Goal: Information Seeking & Learning: Compare options

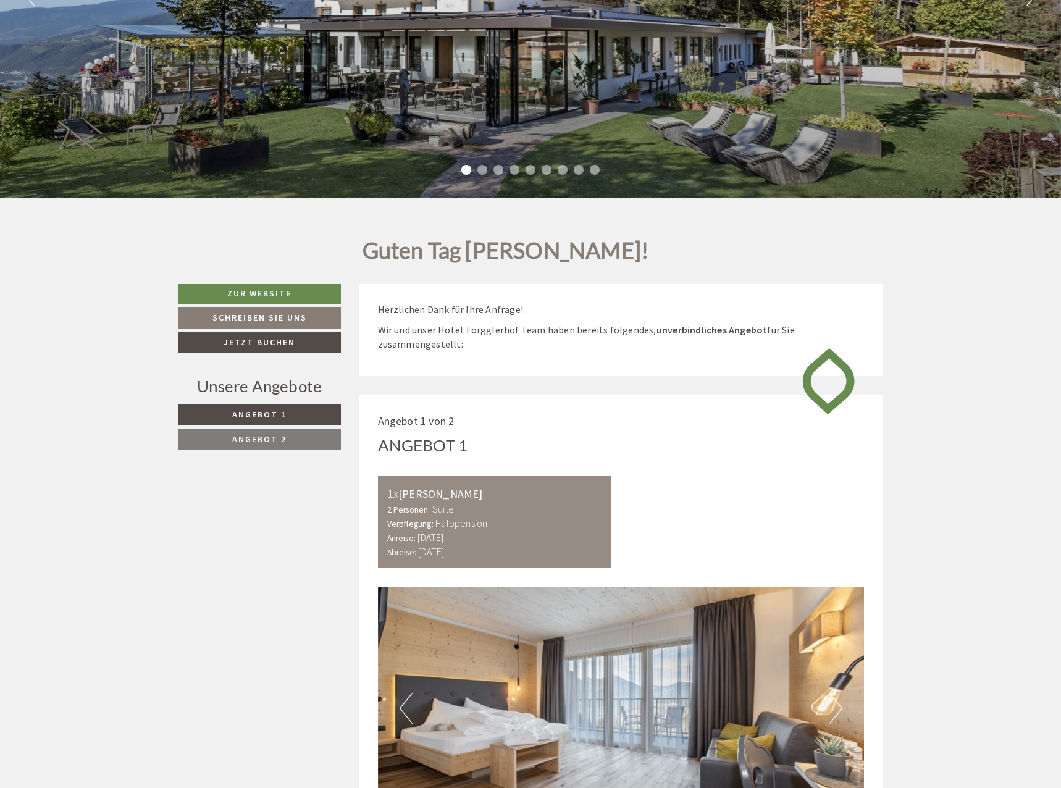
scroll to position [578, 0]
click at [272, 431] on link "Angebot 2" at bounding box center [259, 439] width 162 height 22
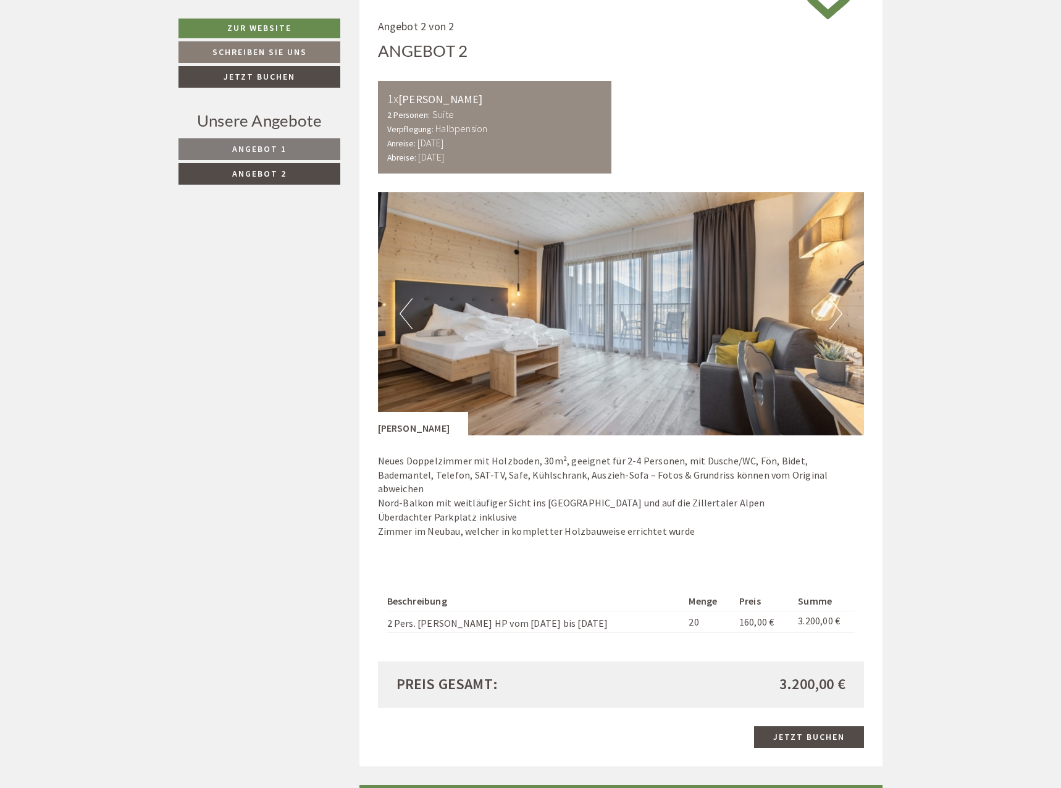
click at [290, 146] on link "Angebot 1" at bounding box center [259, 149] width 162 height 22
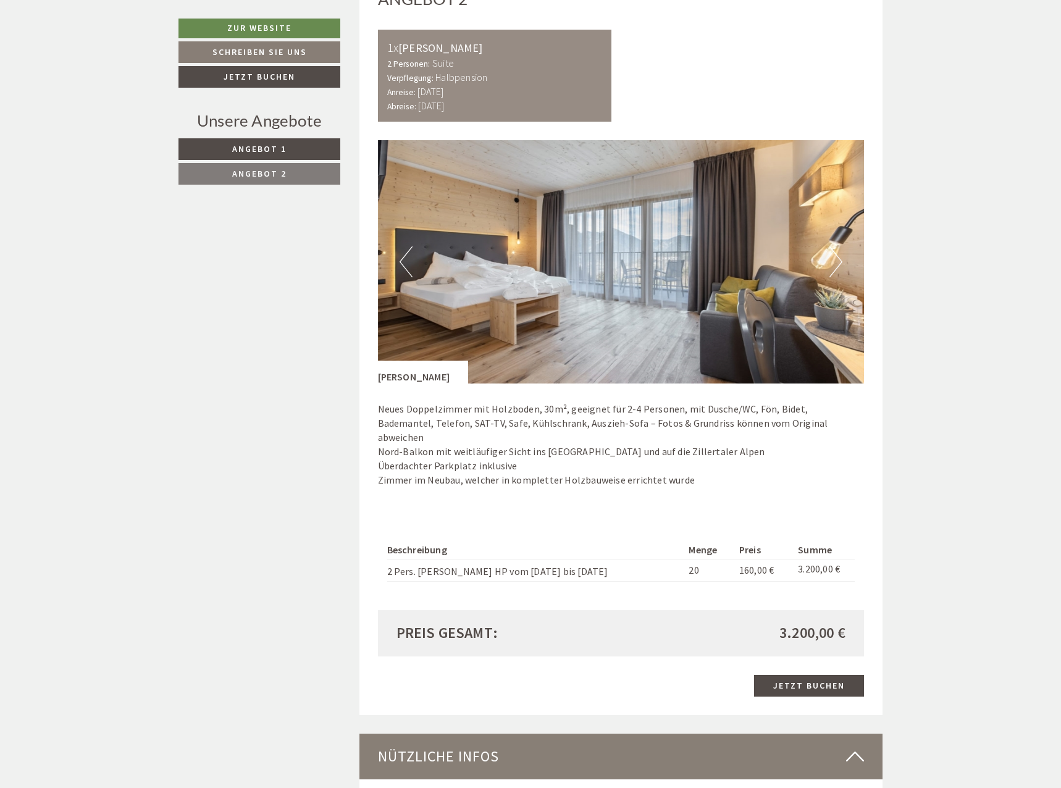
scroll to position [1543, 0]
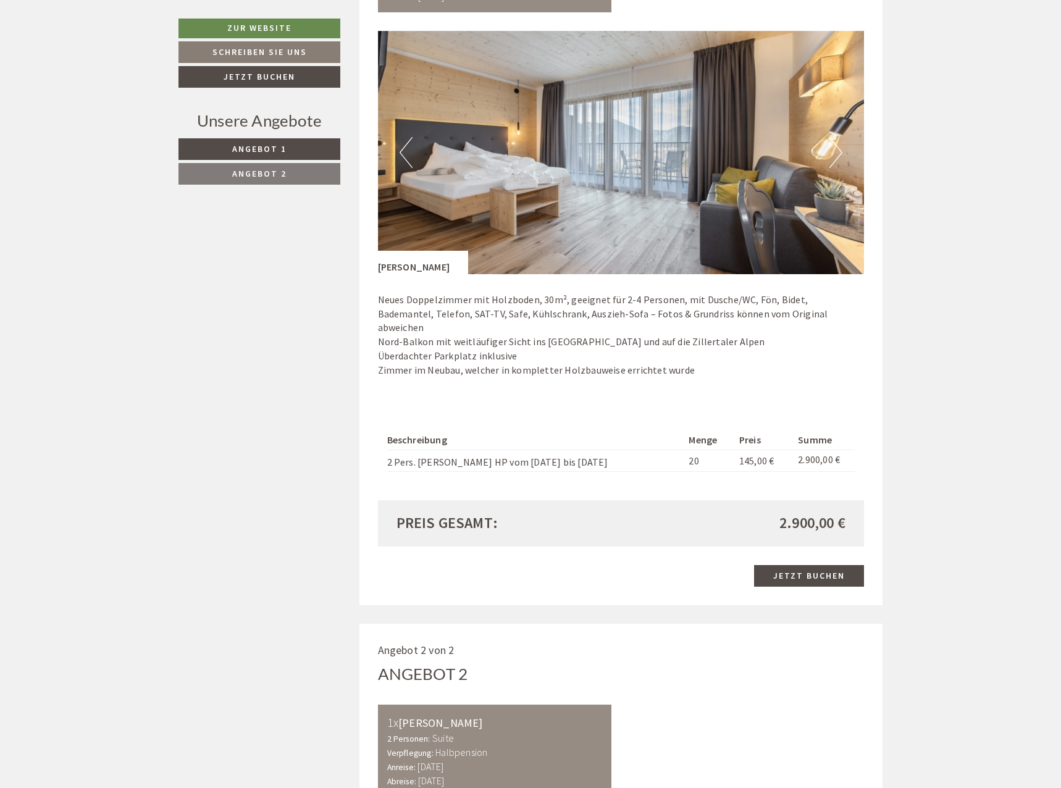
scroll to position [741, 0]
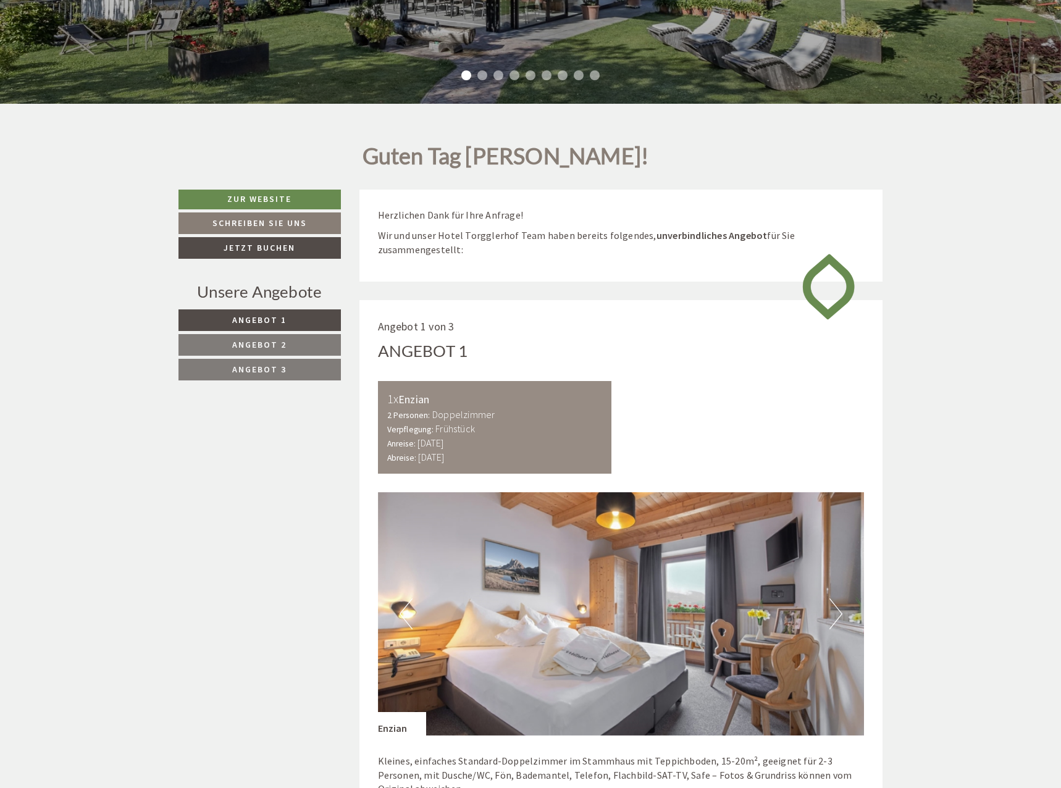
scroll to position [432, 0]
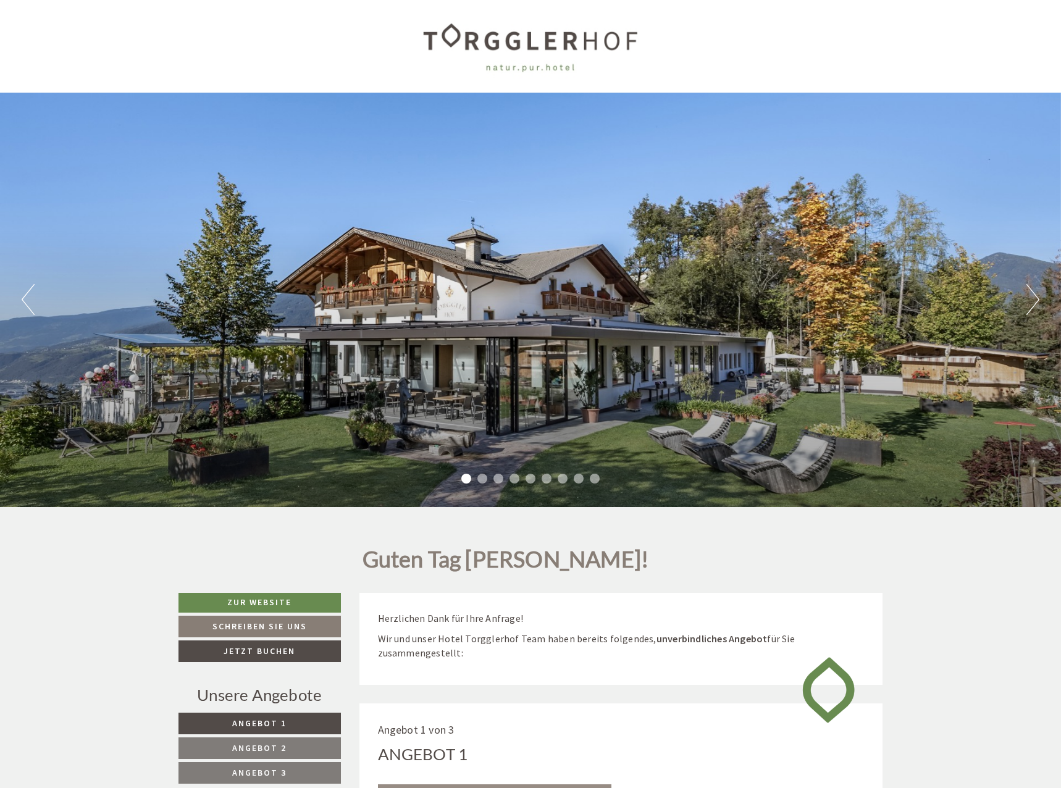
scroll to position [432, 0]
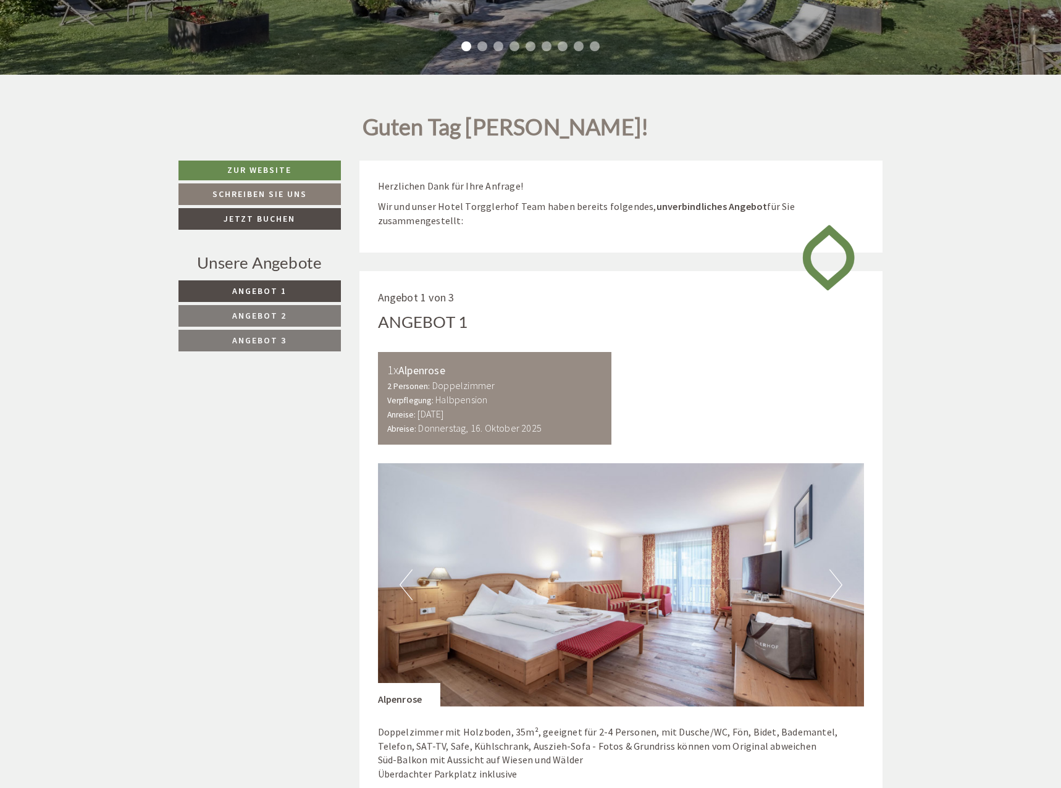
click at [285, 313] on span "Angebot 2" at bounding box center [259, 315] width 54 height 11
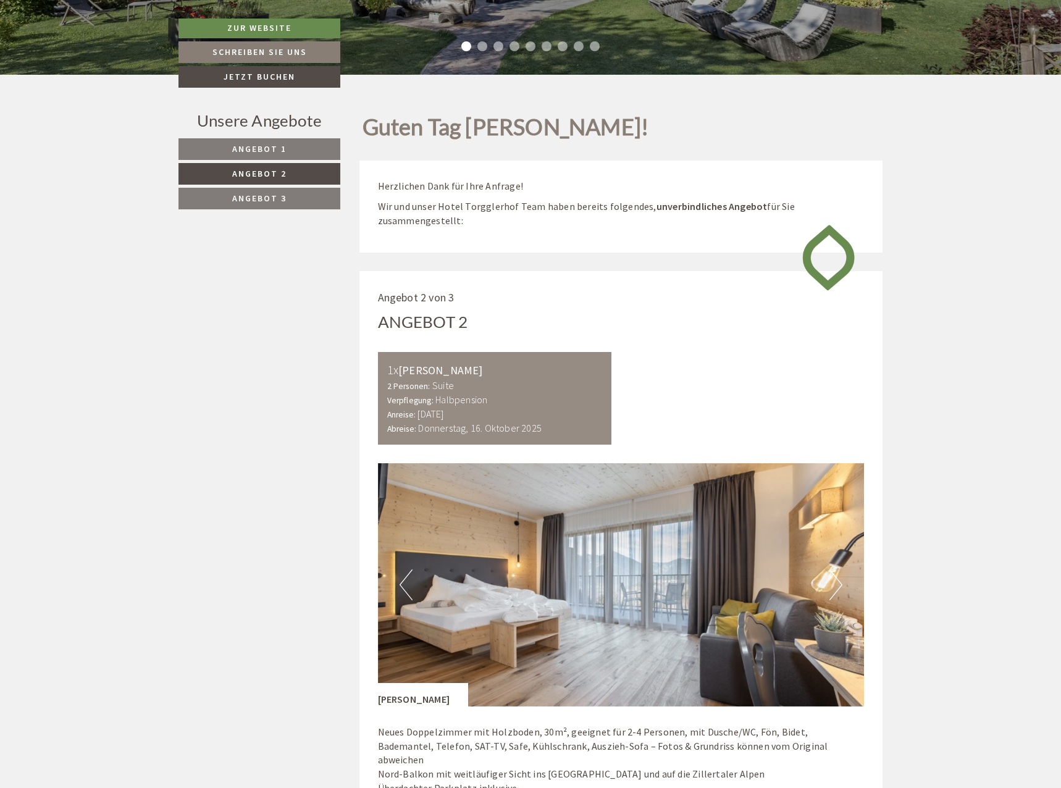
scroll to position [703, 0]
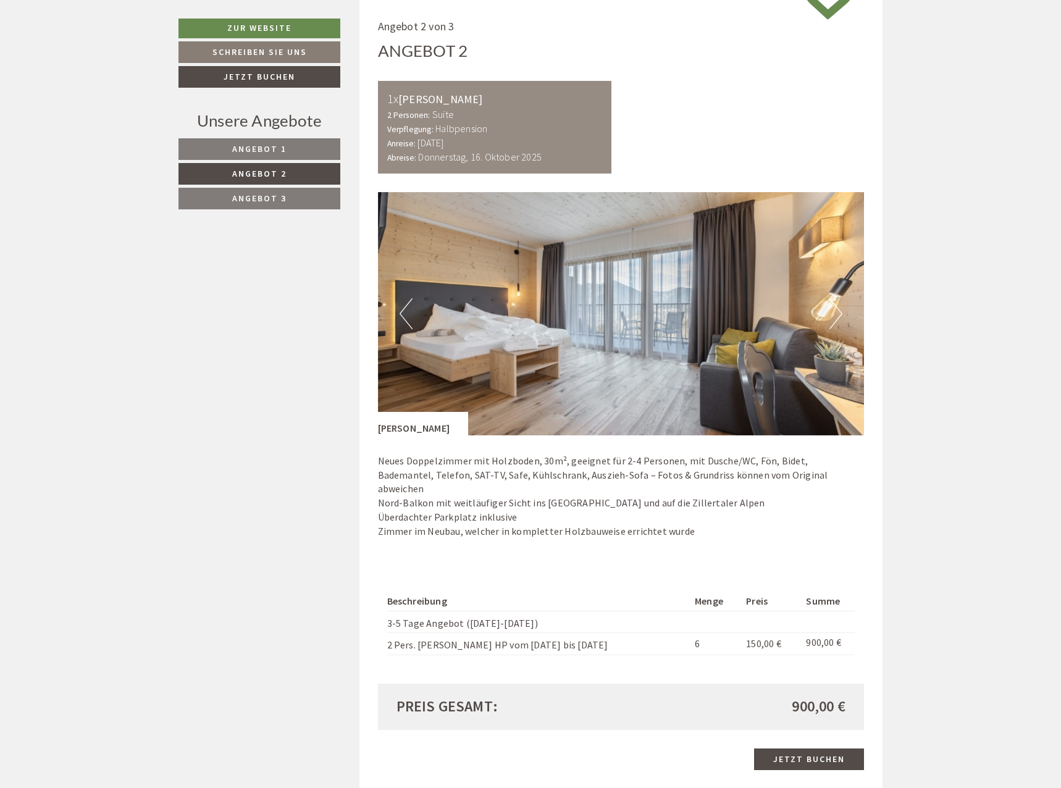
click at [251, 203] on span "Angebot 3" at bounding box center [259, 198] width 54 height 11
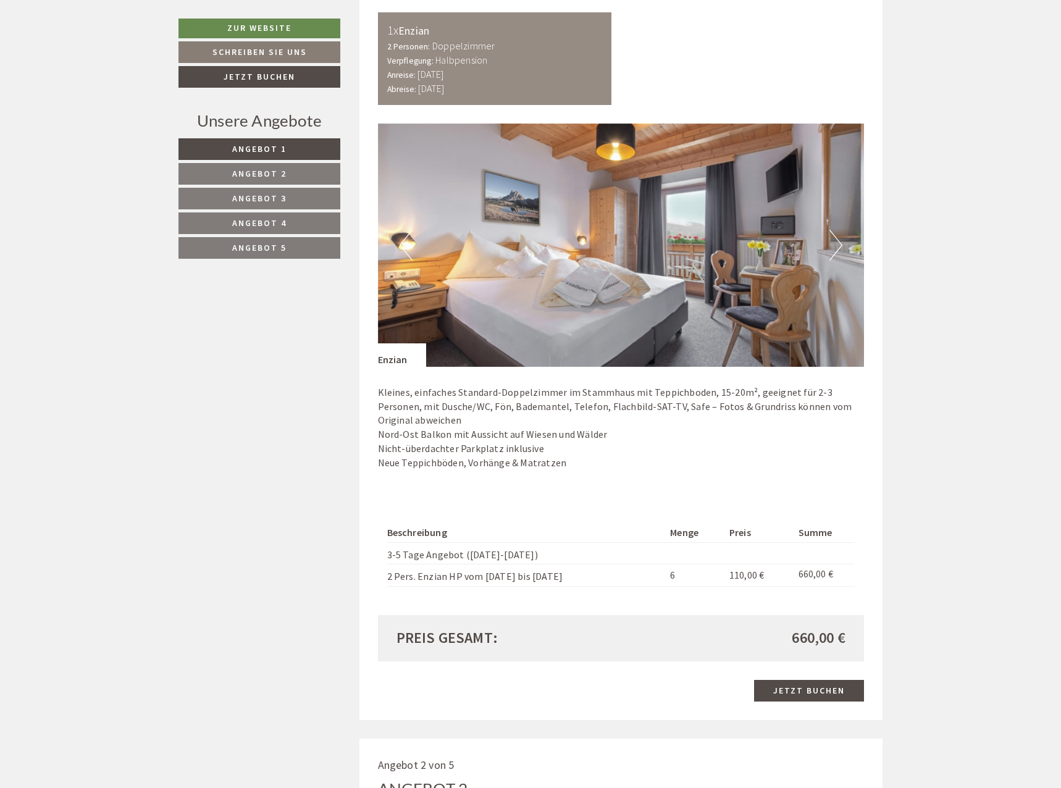
scroll to position [802, 0]
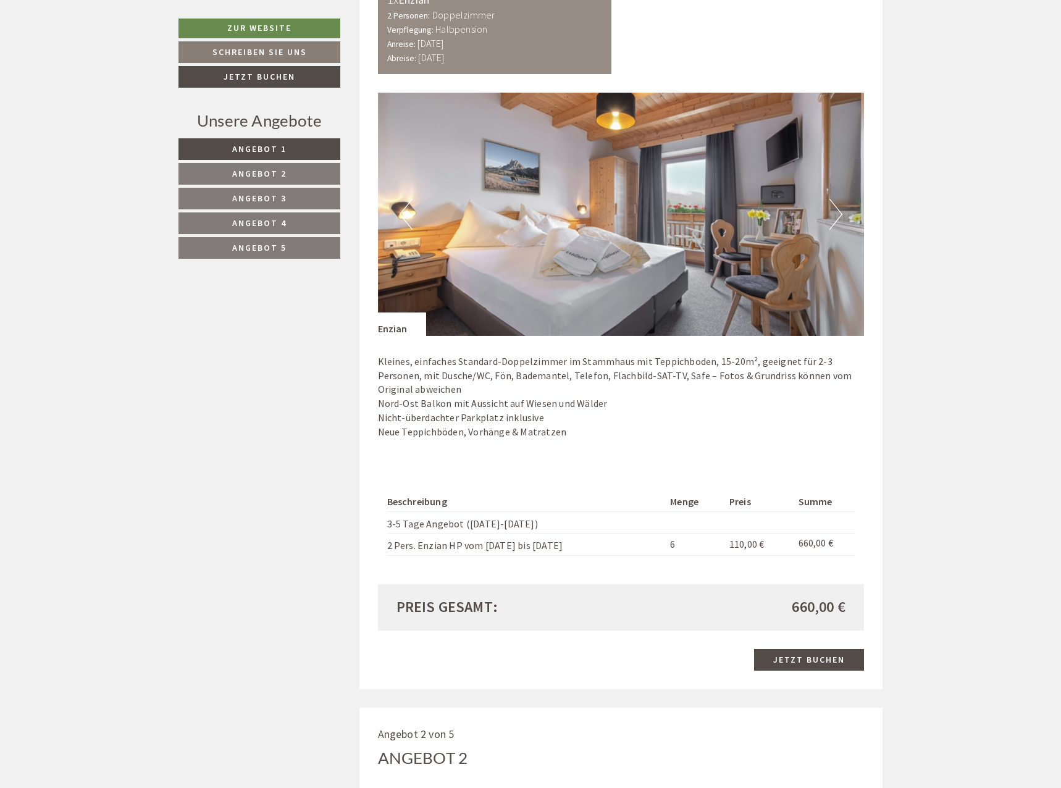
click at [283, 172] on span "Angebot 2" at bounding box center [259, 173] width 54 height 11
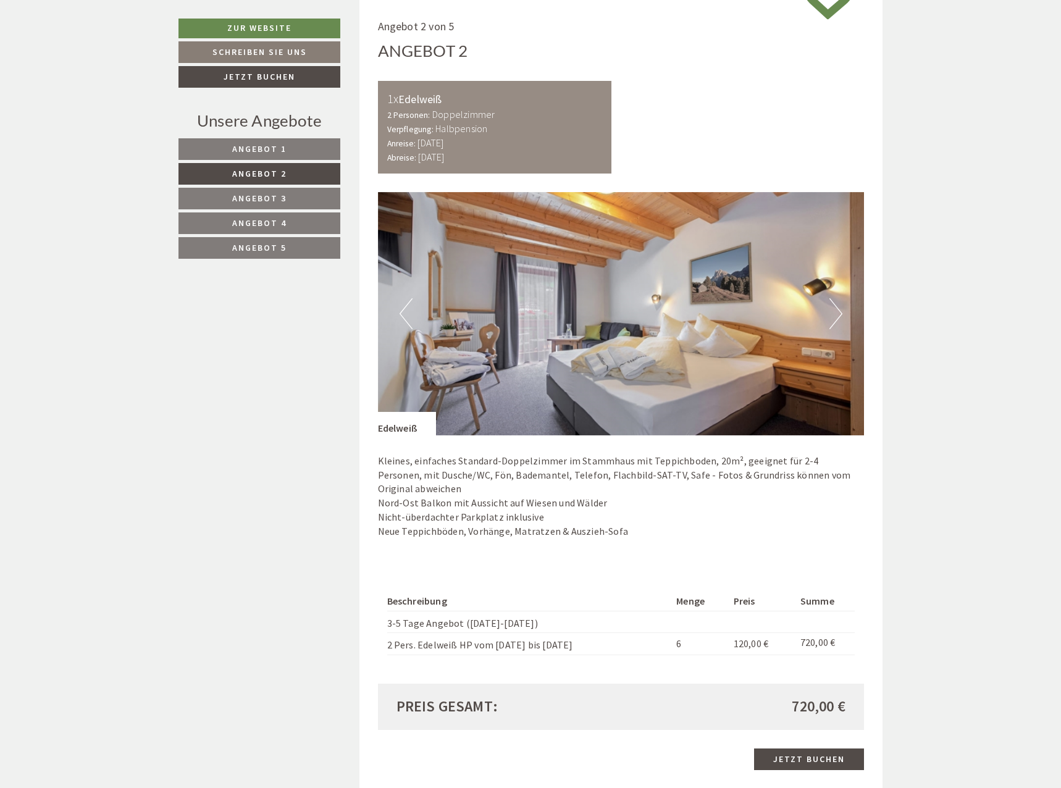
click at [278, 196] on span "Angebot 3" at bounding box center [259, 198] width 54 height 11
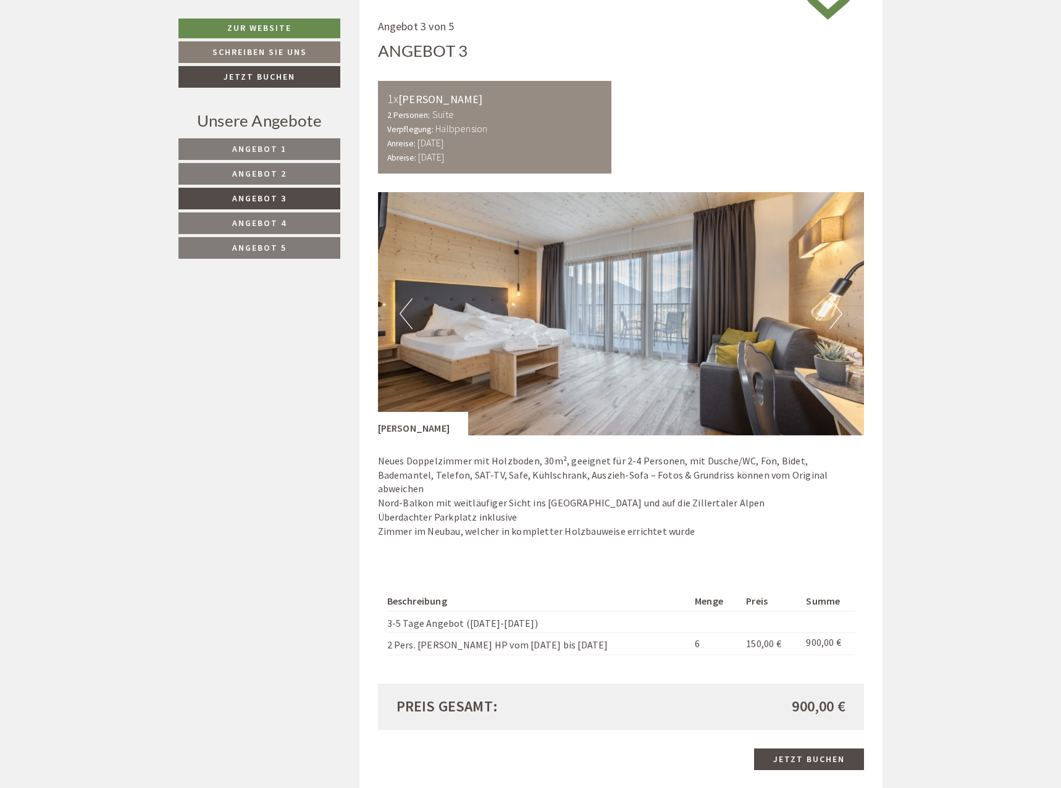
click at [278, 225] on span "Angebot 4" at bounding box center [259, 222] width 54 height 11
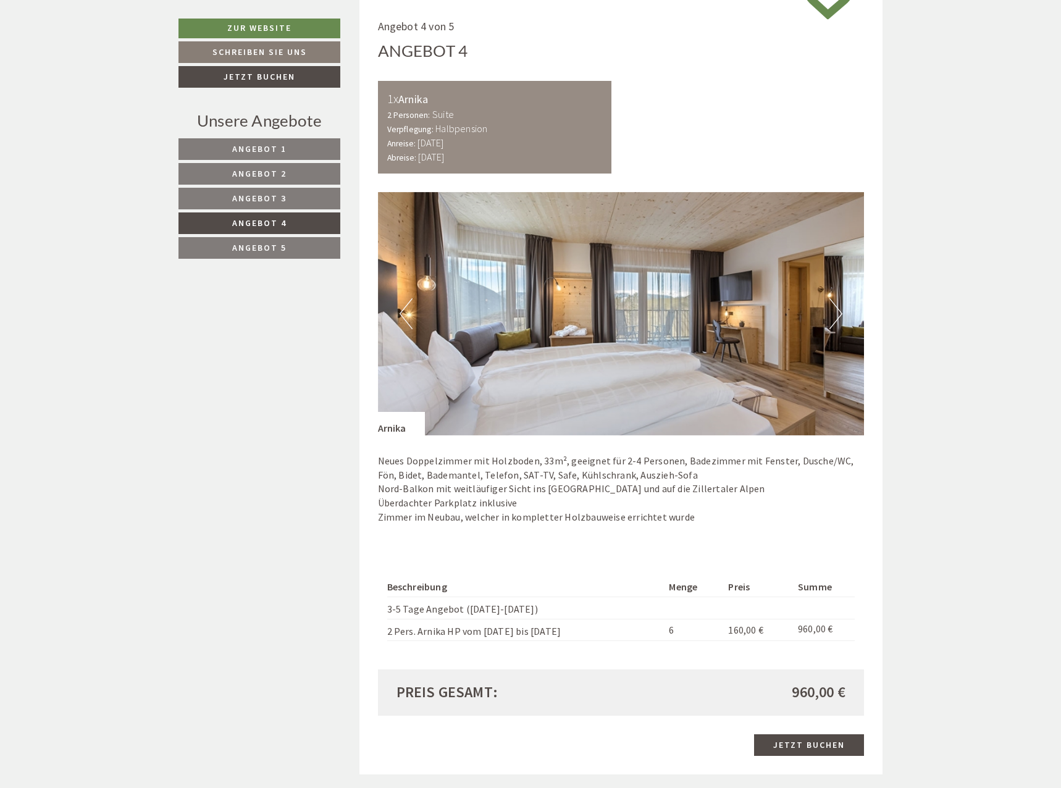
click at [277, 245] on span "Angebot 5" at bounding box center [259, 247] width 54 height 11
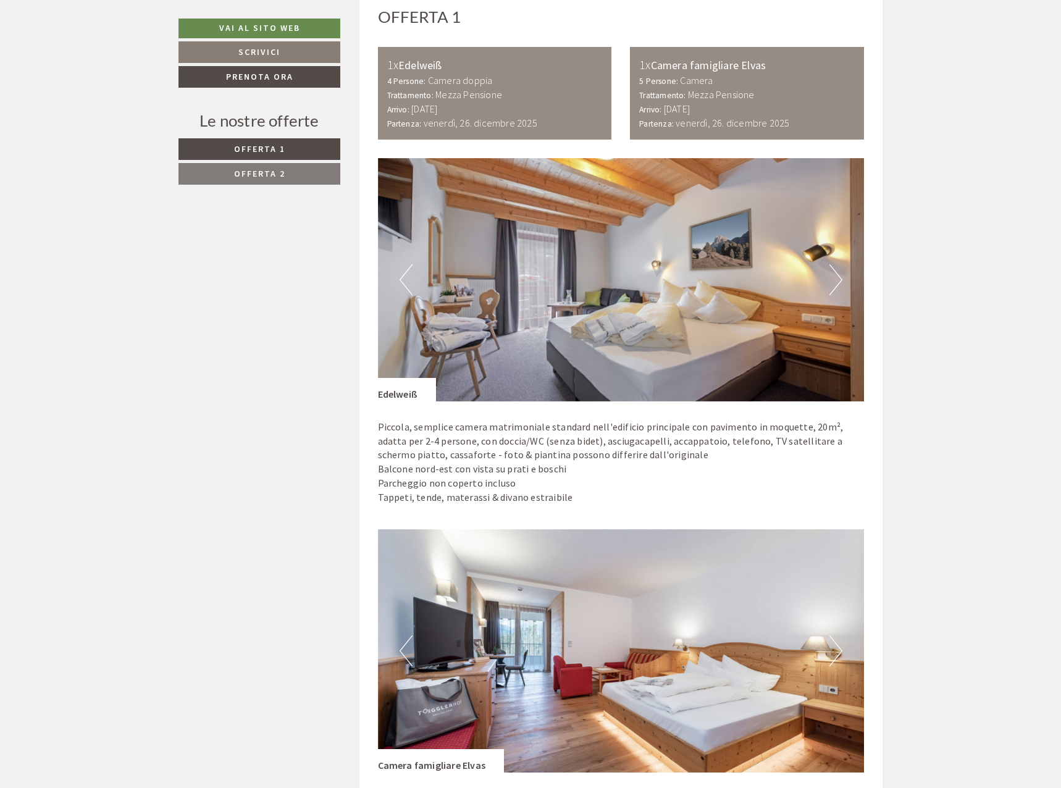
scroll to position [617, 0]
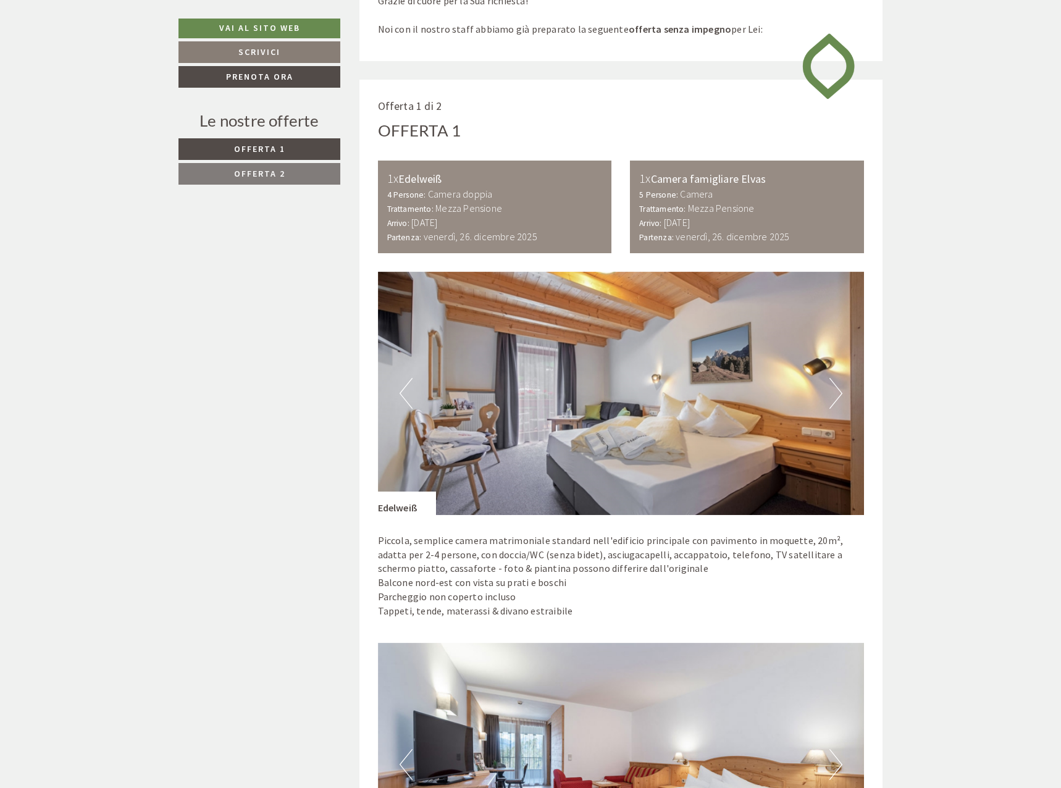
click at [258, 166] on link "Offerta 2" at bounding box center [259, 174] width 162 height 22
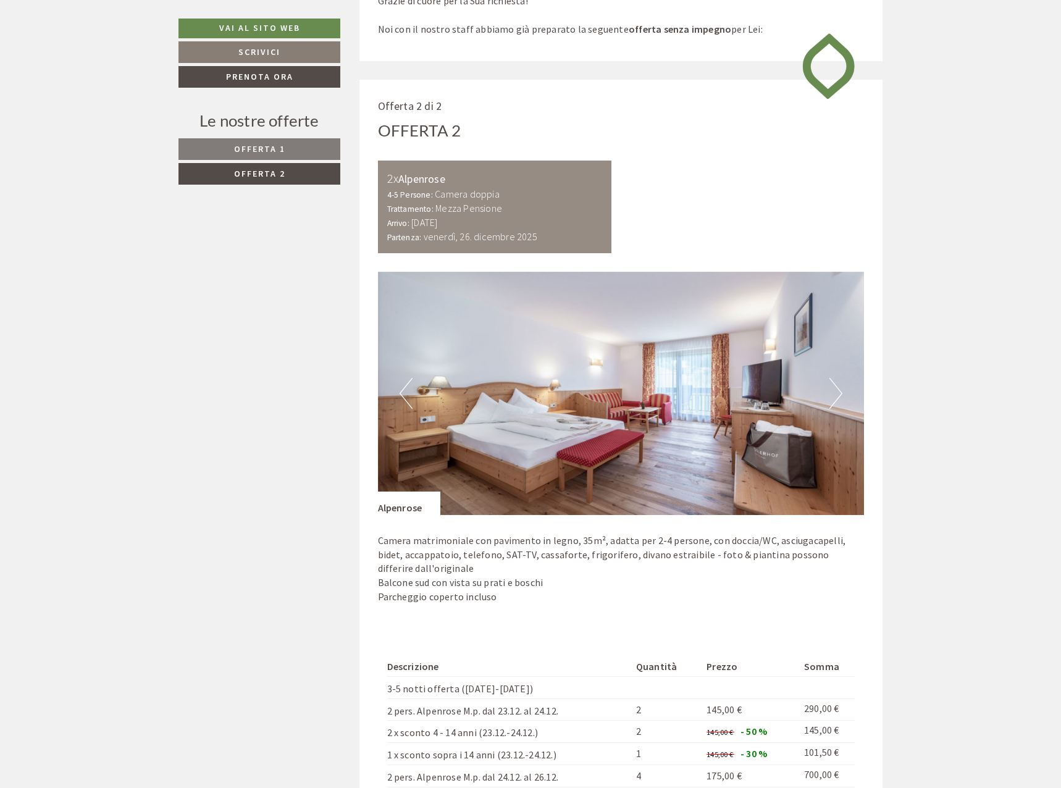
scroll to position [697, 0]
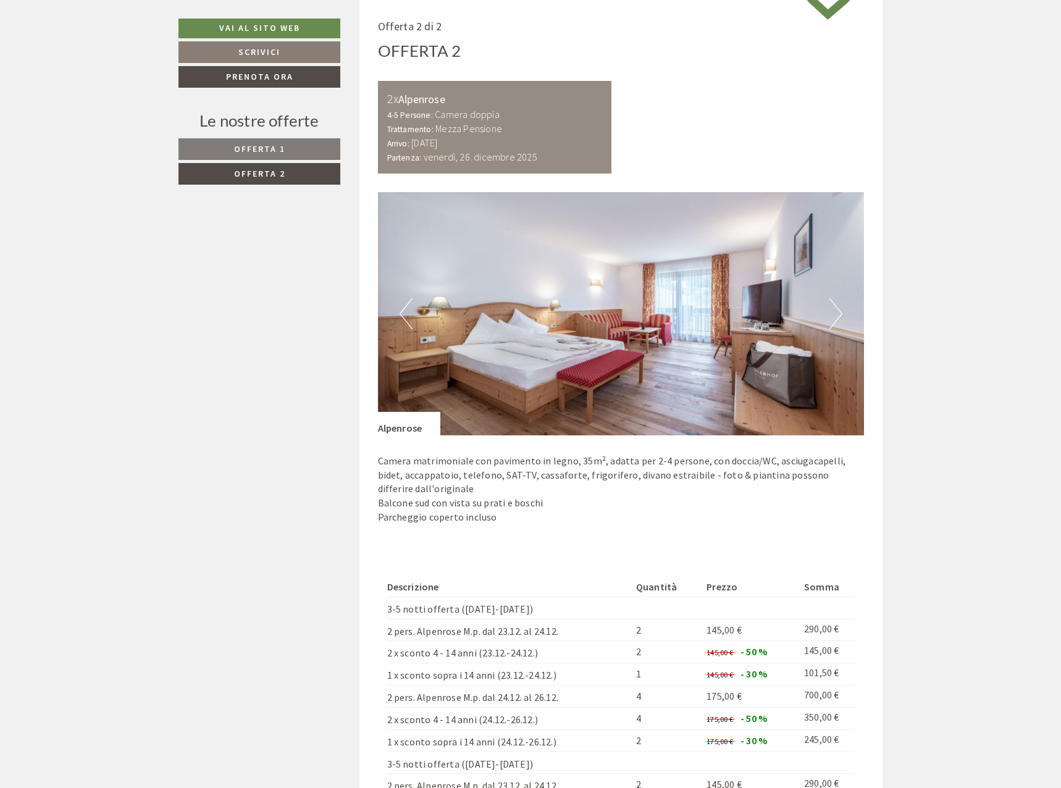
click at [256, 148] on span "Offerta 1" at bounding box center [259, 148] width 51 height 11
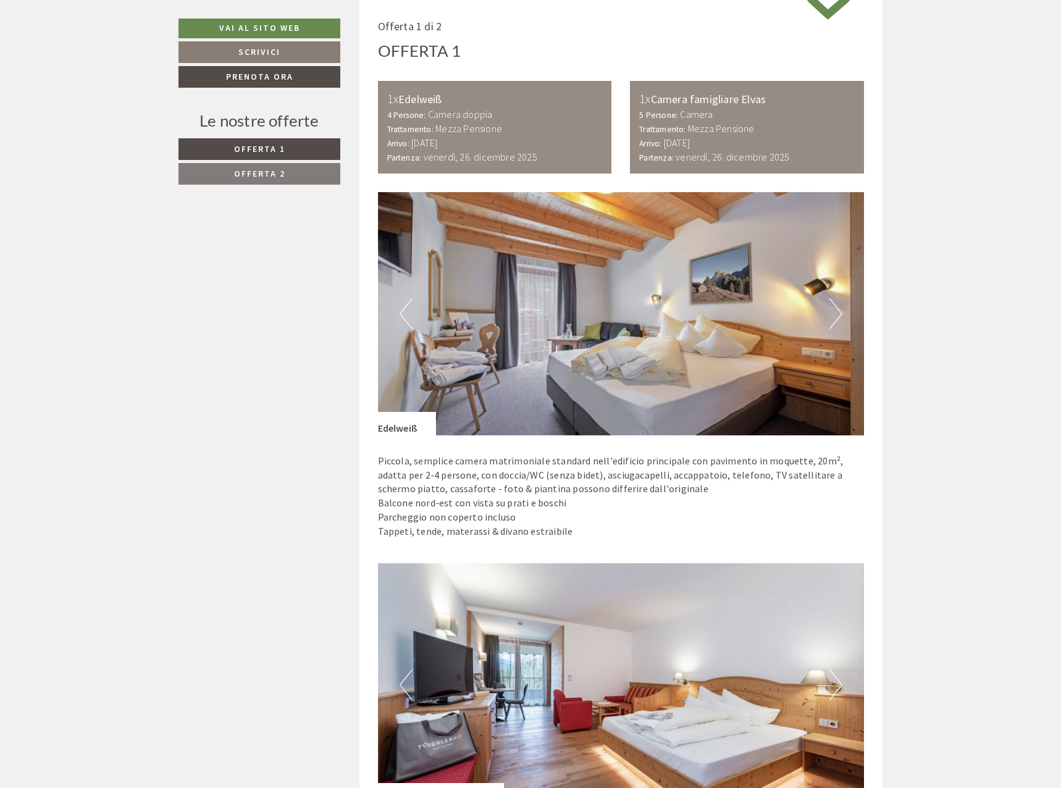
click at [270, 173] on span "Offerta 2" at bounding box center [259, 173] width 51 height 11
